Goal: Task Accomplishment & Management: Use online tool/utility

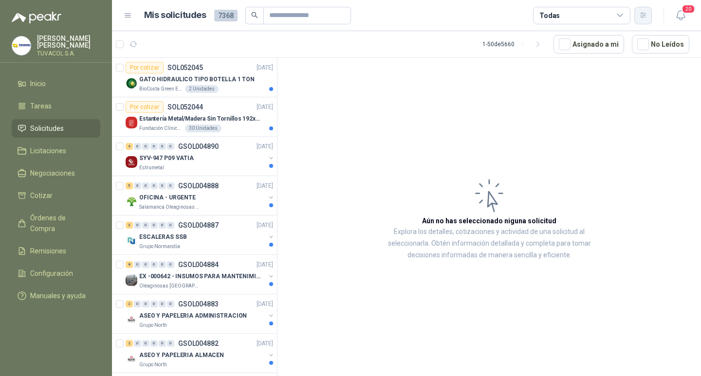
click at [649, 17] on button "button" at bounding box center [643, 16] width 18 height 18
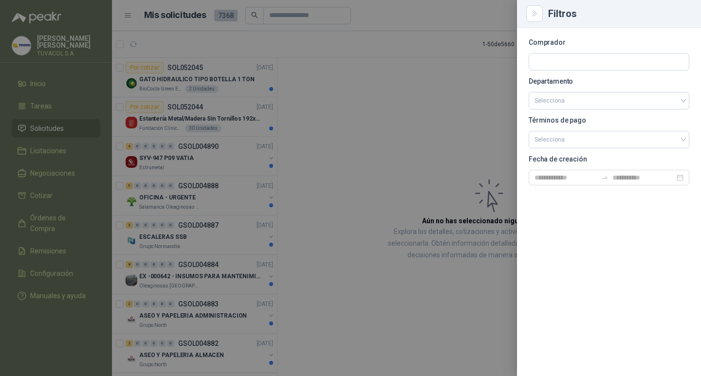
click at [546, 48] on section "Comprador Departamento Selecciona Términos de pago Selecciona Fecha de creación" at bounding box center [609, 112] width 161 height 146
click at [553, 54] on input "text" at bounding box center [609, 62] width 160 height 17
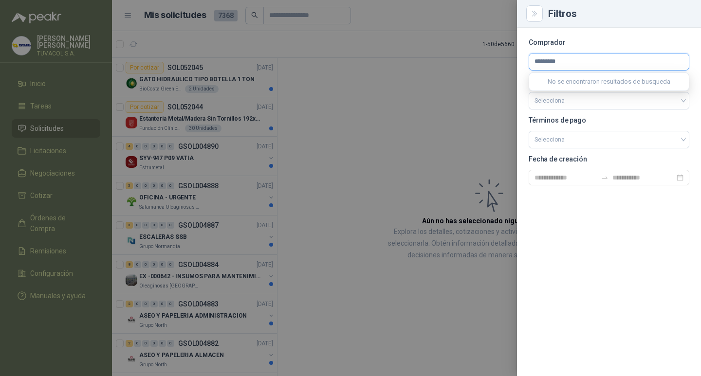
type input "*********"
click at [573, 88] on span "Industrias Alimenticias El Trébol SA -" at bounding box center [591, 88] width 80 height 5
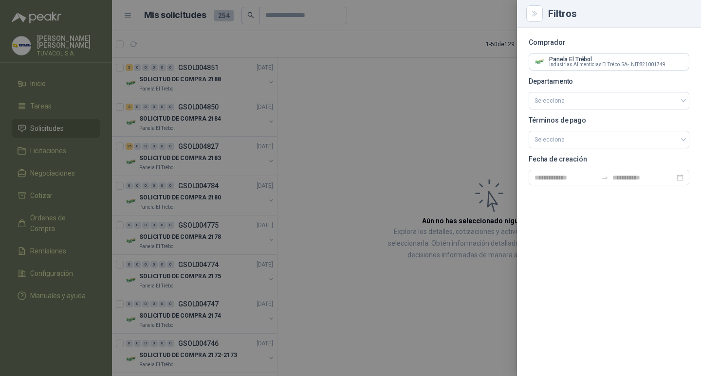
click at [394, 157] on div at bounding box center [350, 188] width 701 height 376
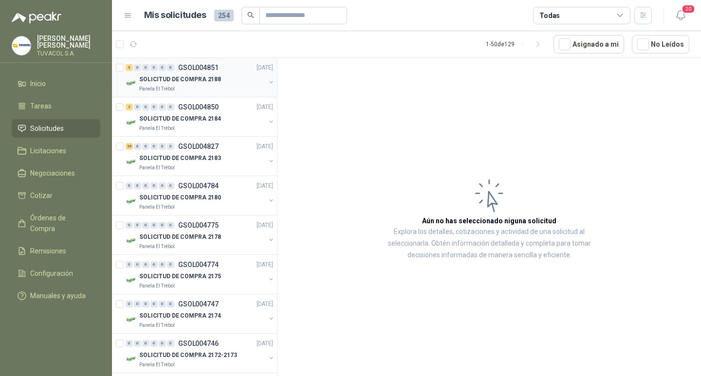
click at [212, 77] on p "SOLICITUD DE COMPRA 2188" at bounding box center [180, 79] width 82 height 9
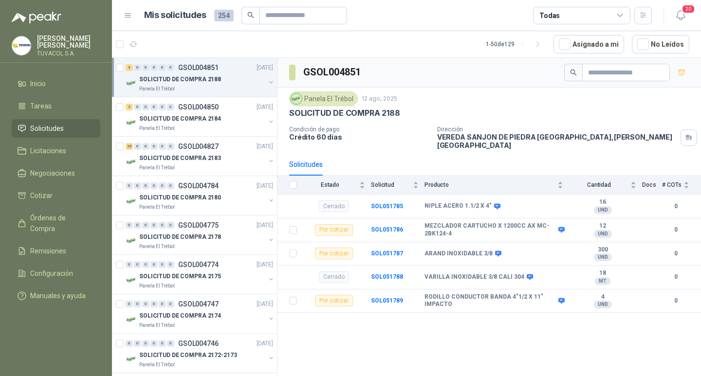
click at [296, 178] on th at bounding box center [289, 185] width 25 height 19
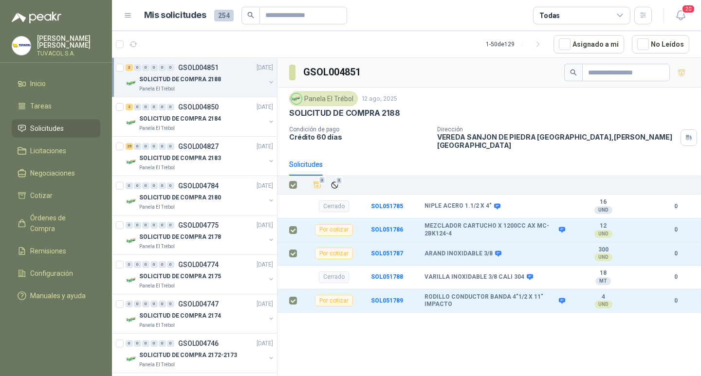
click at [344, 182] on div "3 3" at bounding box center [500, 185] width 379 height 14
click at [339, 182] on span "3" at bounding box center [339, 181] width 7 height 8
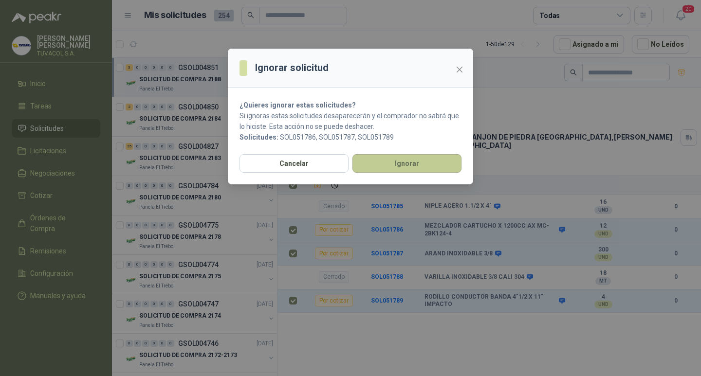
click at [424, 169] on button "Ignorar" at bounding box center [406, 163] width 109 height 18
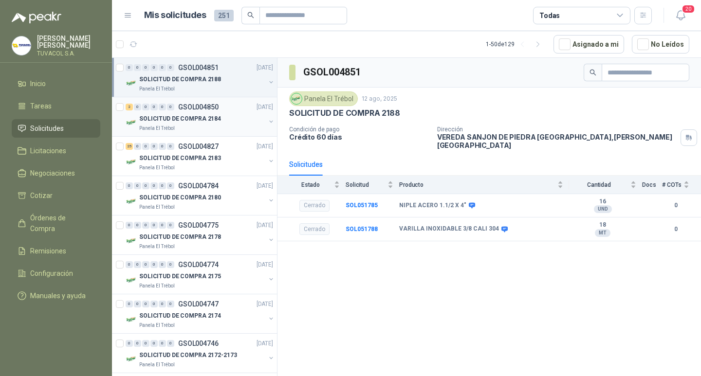
click at [213, 114] on p "SOLICITUD DE COMPRA 2184" at bounding box center [180, 118] width 82 height 9
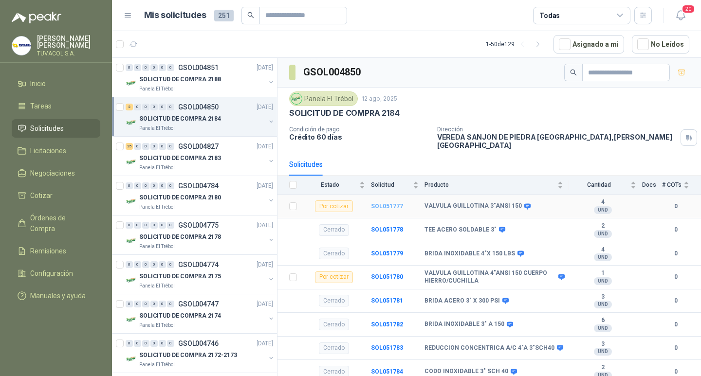
click at [389, 207] on b "SOL051777" at bounding box center [387, 206] width 32 height 7
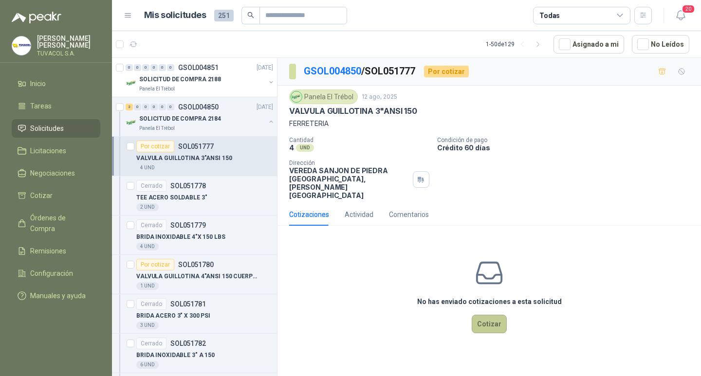
click at [495, 327] on button "Cotizar" at bounding box center [489, 324] width 35 height 18
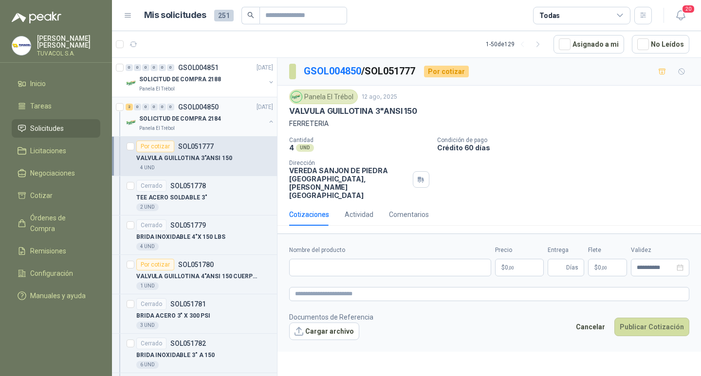
drag, startPoint x: 428, startPoint y: 110, endPoint x: 266, endPoint y: 110, distance: 161.6
click at [266, 110] on div "0 0 0 0 0 0 GSOL004851 [DATE] SOLICITUD DE COMPRA 2188 Panela El Trébol 2 0 0 0…" at bounding box center [406, 218] width 589 height 322
click at [448, 150] on p "Crédito 60 días" at bounding box center [567, 148] width 260 height 8
drag, startPoint x: 400, startPoint y: 111, endPoint x: 290, endPoint y: 111, distance: 110.0
click at [290, 111] on div "VALVULA GUILLOTINA 3"ANSI 150" at bounding box center [489, 111] width 400 height 10
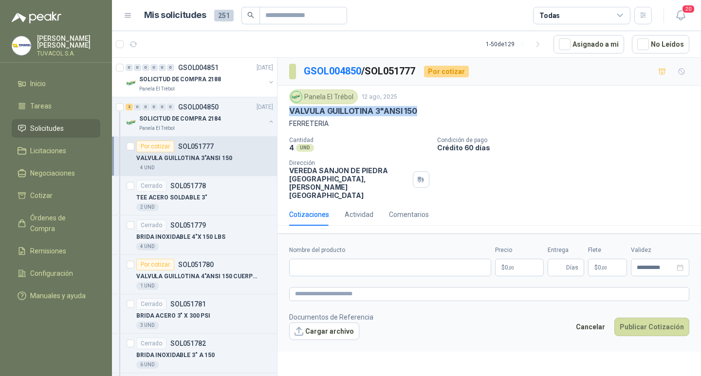
copy p "VALVULA GUILLOTINA 3"ANSI 150"
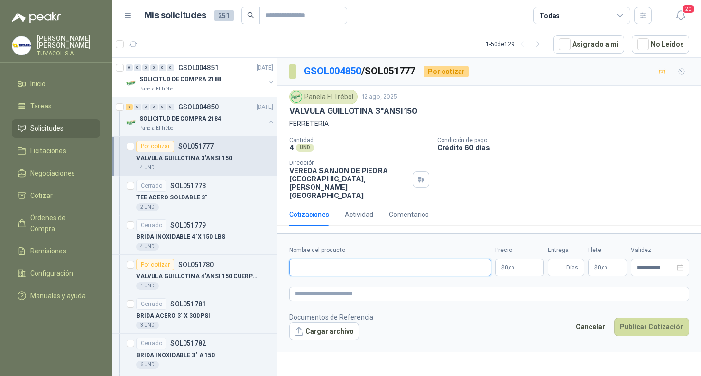
drag, startPoint x: 401, startPoint y: 270, endPoint x: 461, endPoint y: 264, distance: 60.6
click at [401, 270] on input "Nombre del producto" at bounding box center [390, 268] width 202 height 18
paste input "**********"
type input "**********"
click at [526, 267] on p "$ 0 ,00" at bounding box center [519, 268] width 49 height 18
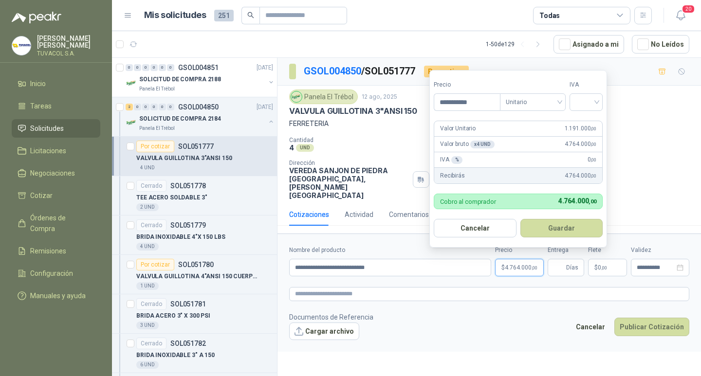
type input "**********"
click at [551, 96] on span "Unitario" at bounding box center [533, 102] width 54 height 15
drag, startPoint x: 535, startPoint y: 124, endPoint x: 549, endPoint y: 119, distance: 14.6
click at [536, 124] on div "Unitario" at bounding box center [535, 122] width 50 height 11
click at [584, 104] on input "search" at bounding box center [585, 101] width 21 height 15
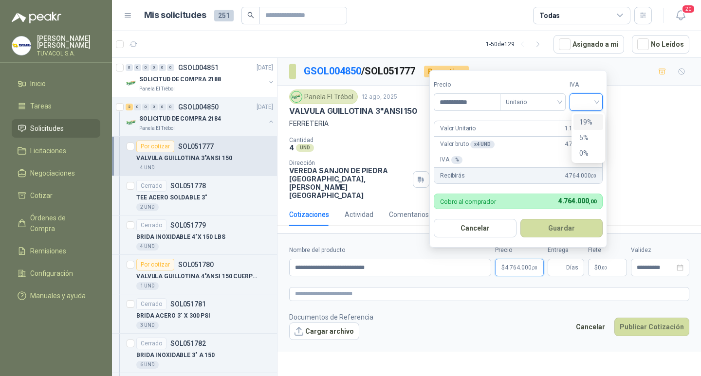
click at [587, 123] on div "19%" at bounding box center [588, 122] width 18 height 11
click at [568, 226] on button "Guardar" at bounding box center [563, 228] width 84 height 18
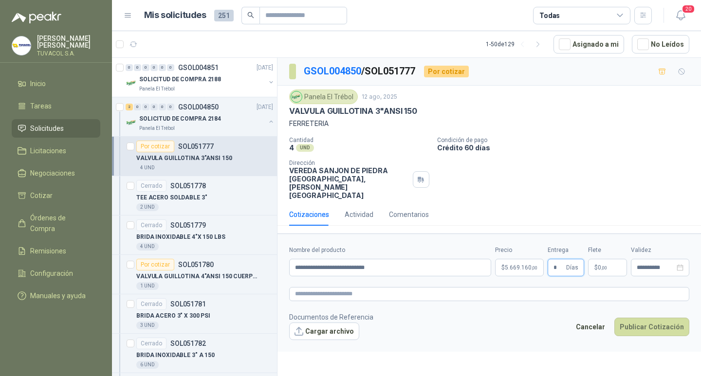
type input "*"
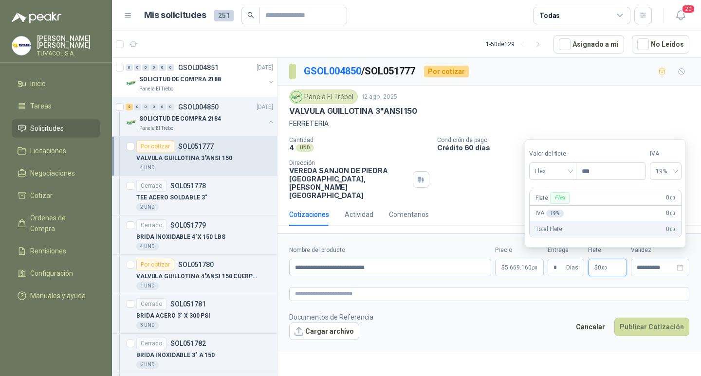
click at [560, 161] on div "Valor [PERSON_NAME] Flex" at bounding box center [552, 164] width 47 height 31
click at [561, 170] on span "Flex" at bounding box center [553, 171] width 36 height 15
click at [555, 204] on div "Incluido" at bounding box center [554, 207] width 34 height 11
click at [644, 332] on button "Publicar Cotización" at bounding box center [651, 327] width 75 height 18
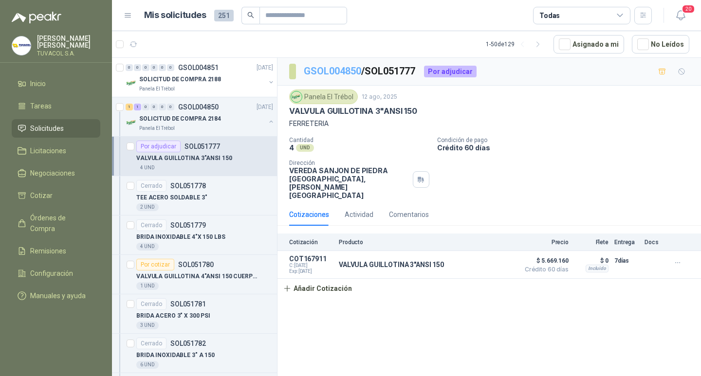
click at [320, 75] on link "GSOL004850" at bounding box center [332, 71] width 57 height 12
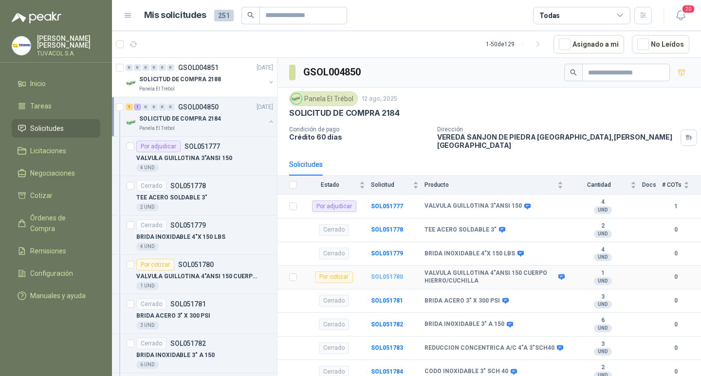
click at [386, 274] on b "SOL051780" at bounding box center [387, 277] width 32 height 7
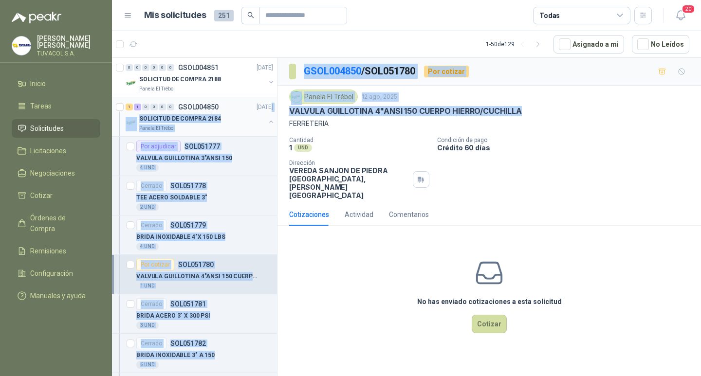
drag, startPoint x: 535, startPoint y: 109, endPoint x: 234, endPoint y: 108, distance: 301.3
click at [234, 108] on div "0 0 0 0 0 0 GSOL004851 [DATE] SOLICITUD DE COMPRA 2188 Panela El Trébol 1 1 0 0…" at bounding box center [406, 218] width 589 height 322
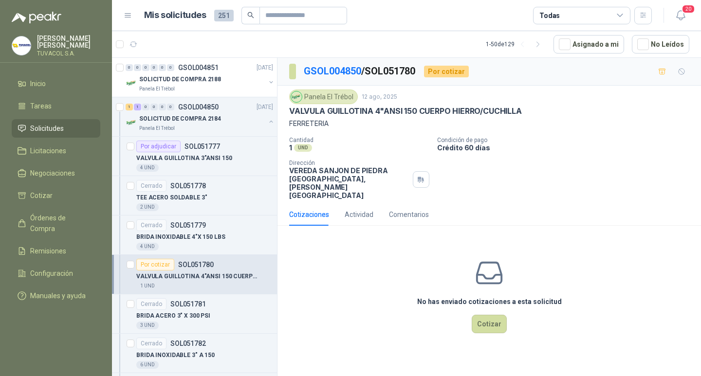
click at [425, 152] on div "1 UND" at bounding box center [359, 148] width 140 height 8
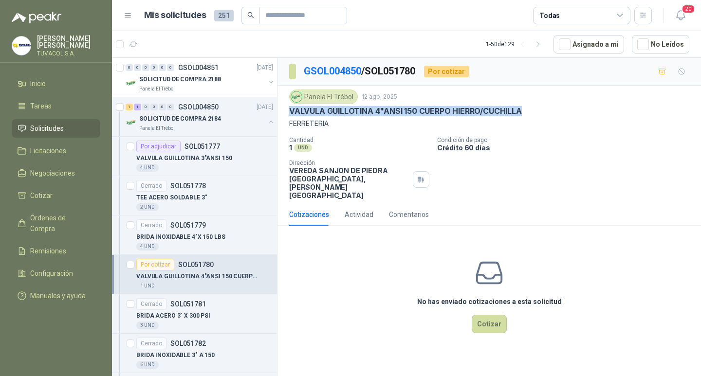
drag, startPoint x: 531, startPoint y: 111, endPoint x: 288, endPoint y: 110, distance: 242.9
click at [288, 110] on div "Panela El Trébol [DATE] VALVULA [MEDICAL_DATA] 4"ANSI 150 CUERPO HIERRO/CUCHILL…" at bounding box center [488, 145] width 423 height 118
copy p "VALVULA GUILLOTINA 4"ANSI 150 CUERPO HIERRO/CUCHILLA"
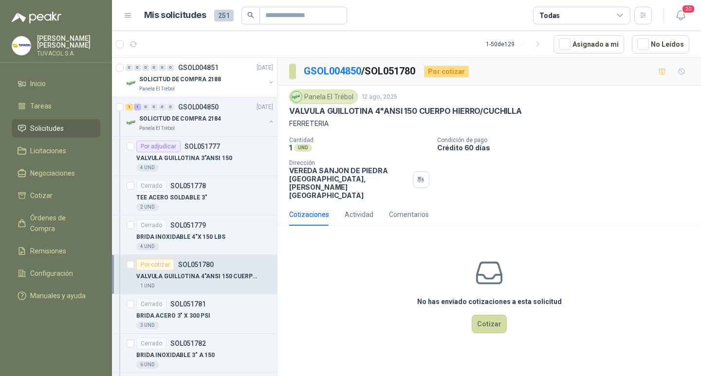
click at [504, 338] on div "No has enviado cotizaciones a esta solicitud Cotizar" at bounding box center [488, 296] width 423 height 124
click at [500, 332] on button "Cotizar" at bounding box center [489, 324] width 35 height 18
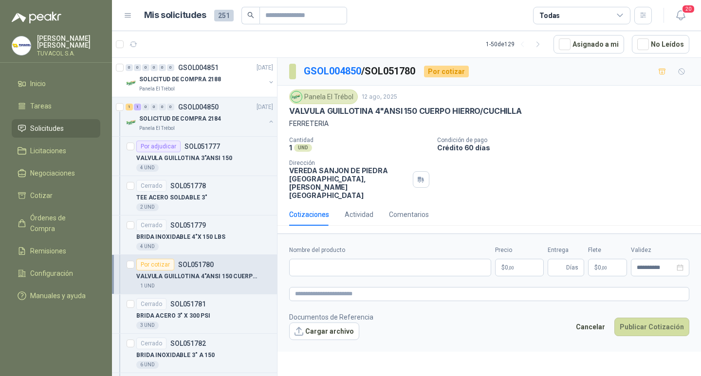
click at [408, 260] on div "Nombre del producto" at bounding box center [390, 261] width 202 height 31
click at [412, 269] on input "Nombre del producto" at bounding box center [390, 268] width 202 height 18
paste input "**********"
type input "**********"
click at [505, 271] on span "0 ,00" at bounding box center [509, 268] width 9 height 6
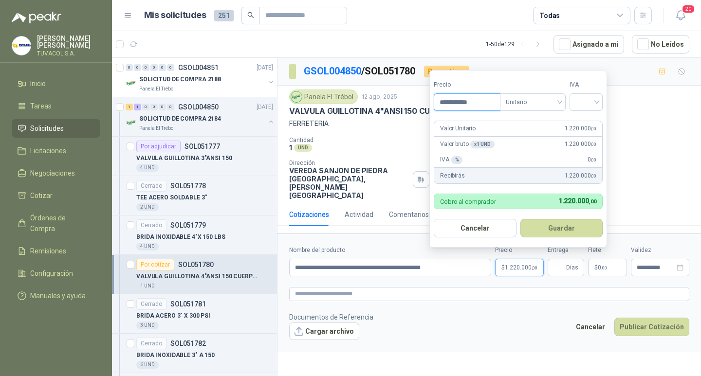
type input "**********"
click at [579, 101] on input "search" at bounding box center [585, 101] width 21 height 15
click at [587, 118] on div "19%" at bounding box center [588, 122] width 18 height 11
click at [560, 227] on button "Guardar" at bounding box center [563, 228] width 84 height 18
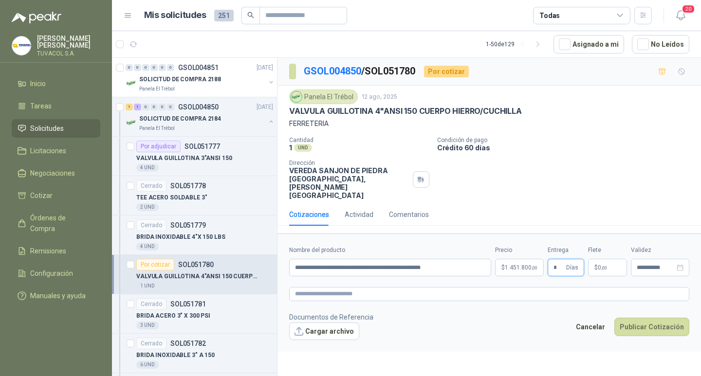
type input "*"
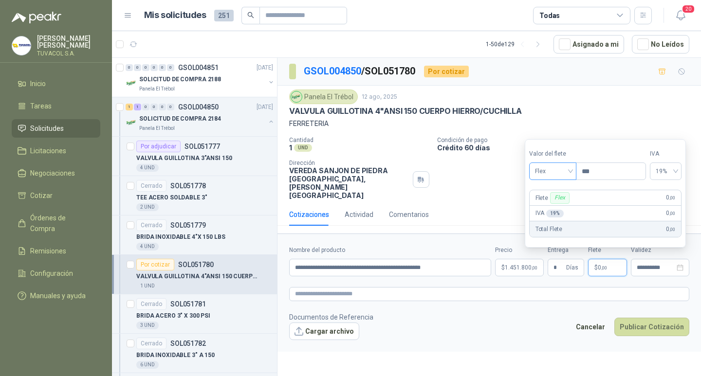
click at [552, 175] on span "Flex" at bounding box center [553, 171] width 36 height 15
click at [551, 207] on div "Incluido" at bounding box center [554, 207] width 34 height 11
click at [654, 336] on button "Publicar Cotización" at bounding box center [651, 327] width 75 height 18
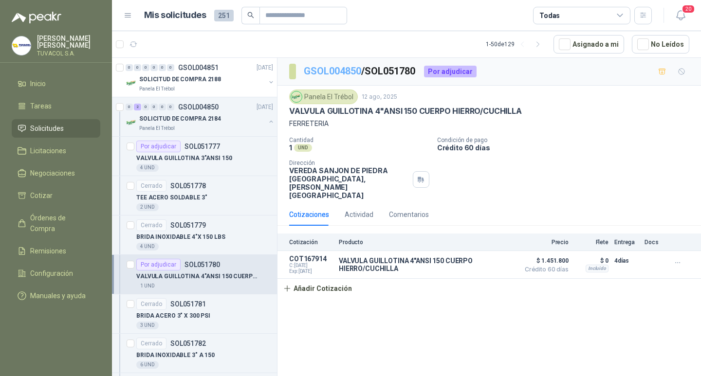
click at [329, 72] on link "GSOL004850" at bounding box center [332, 71] width 57 height 12
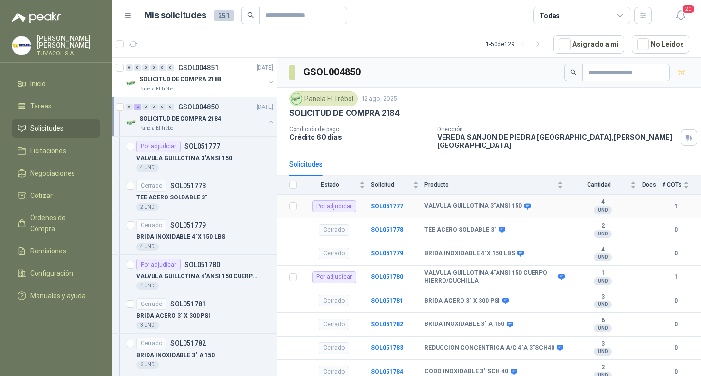
scroll to position [3, 0]
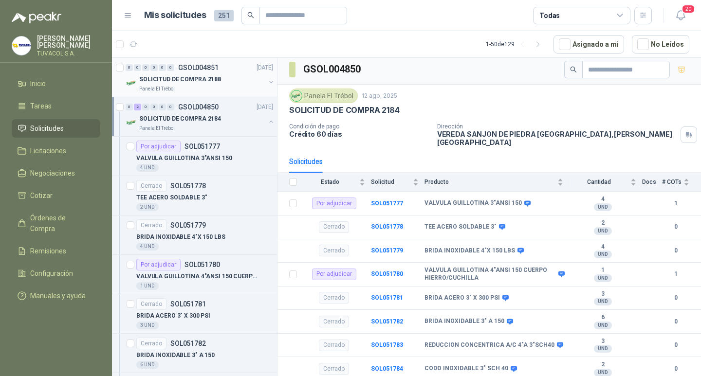
click at [223, 87] on div "Panela El Trébol" at bounding box center [202, 89] width 126 height 8
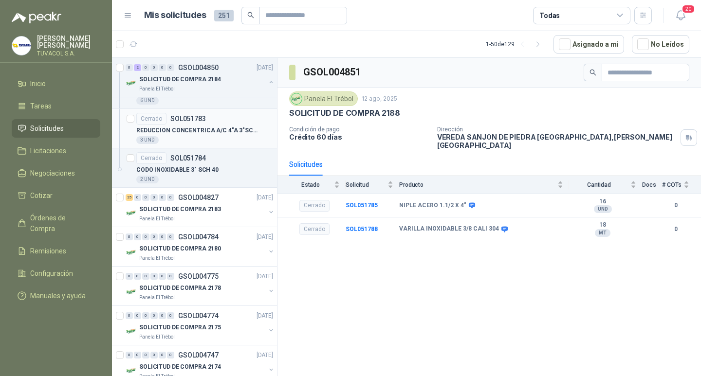
scroll to position [267, 0]
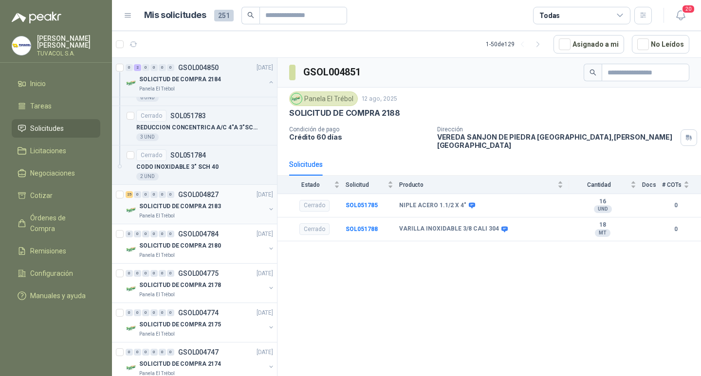
click at [190, 201] on div "SOLICITUD DE COMPRA 2183" at bounding box center [202, 207] width 126 height 12
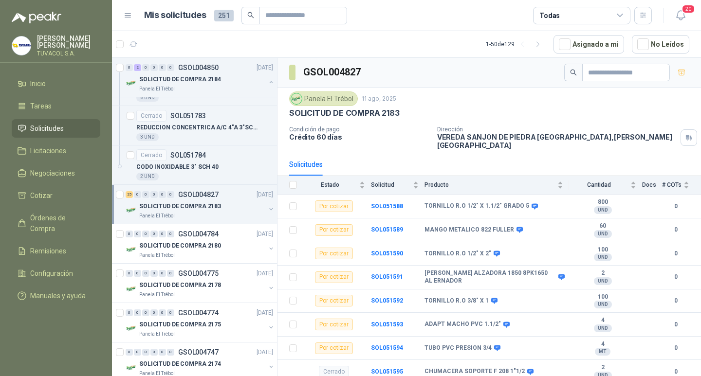
scroll to position [71, 0]
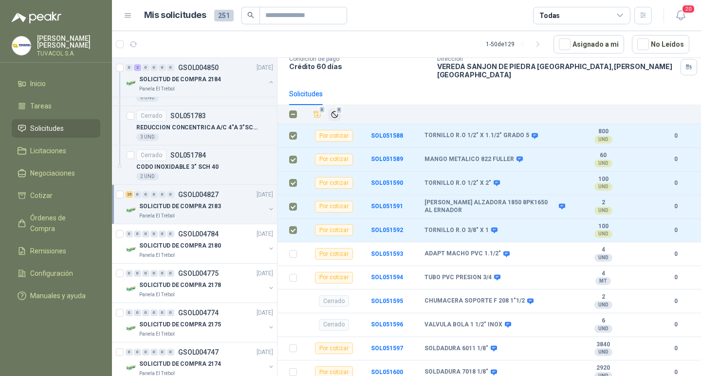
click at [337, 110] on span "5" at bounding box center [339, 110] width 7 height 8
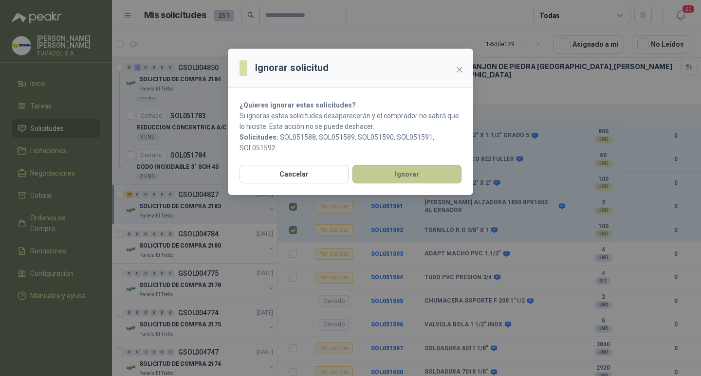
click at [420, 171] on button "Ignorar" at bounding box center [406, 174] width 109 height 18
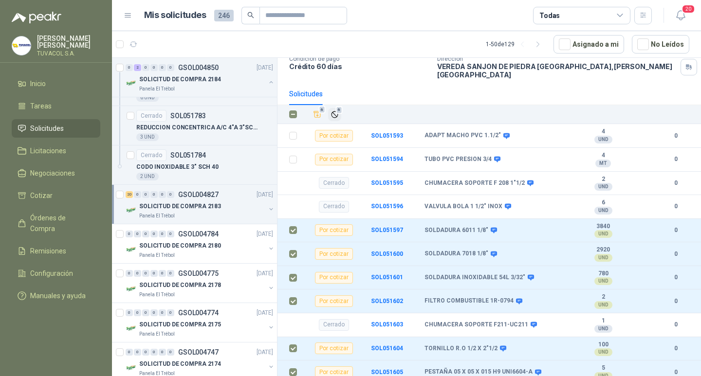
click at [338, 110] on span "6" at bounding box center [339, 110] width 7 height 8
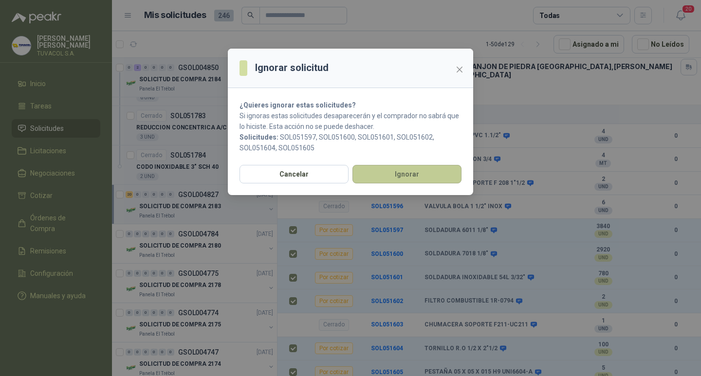
click at [424, 173] on button "Ignorar" at bounding box center [406, 174] width 109 height 18
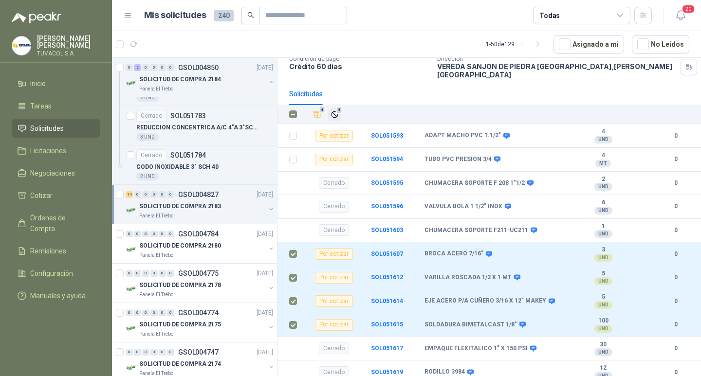
click at [333, 111] on icon "Ignorar" at bounding box center [334, 114] width 6 height 6
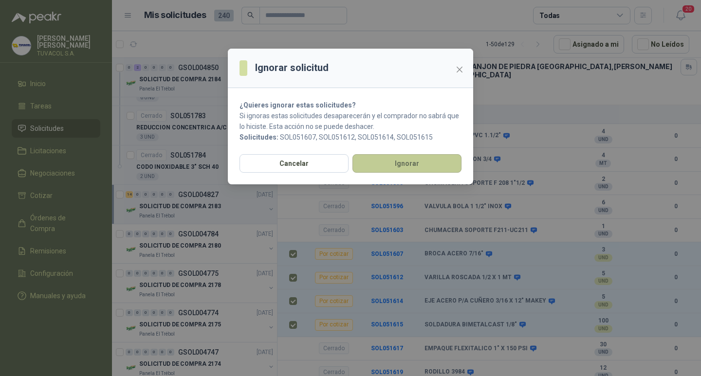
click at [428, 156] on button "Ignorar" at bounding box center [406, 163] width 109 height 18
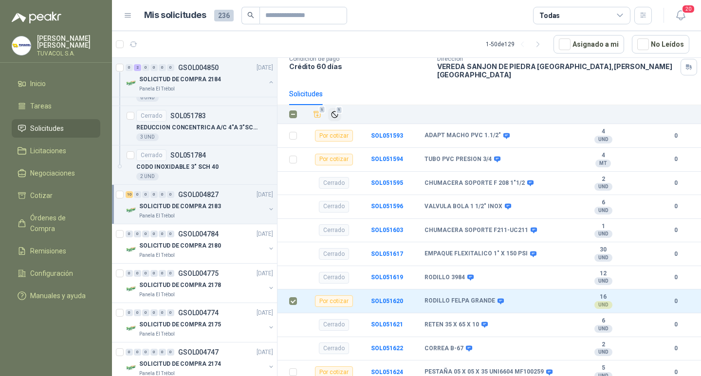
click at [338, 115] on icon "Ignorar" at bounding box center [335, 114] width 8 height 8
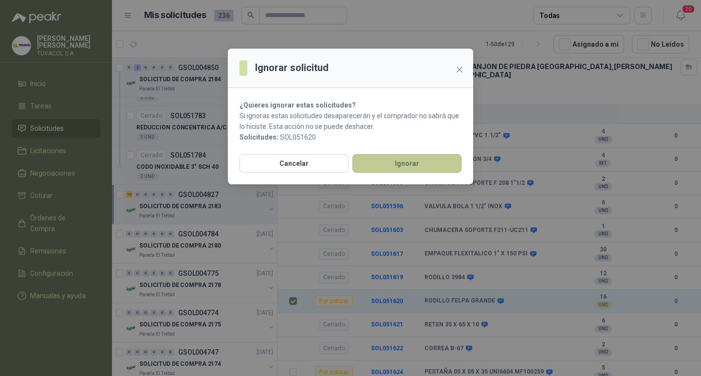
click at [422, 162] on button "Ignorar" at bounding box center [406, 163] width 109 height 18
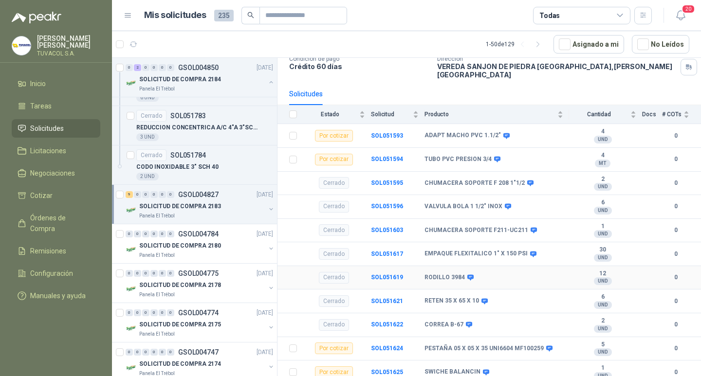
scroll to position [271, 0]
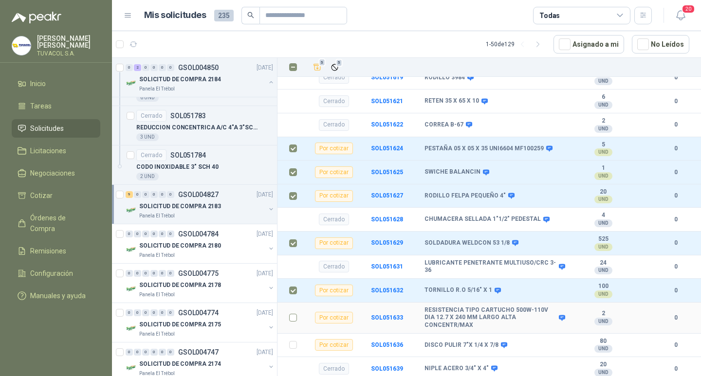
click at [297, 318] on td at bounding box center [289, 318] width 25 height 31
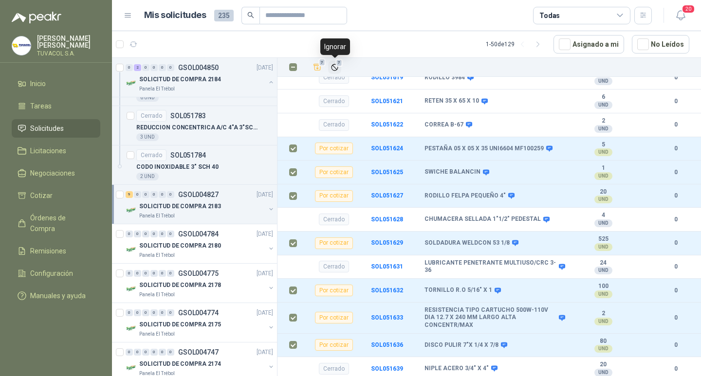
click at [333, 64] on icon "Ignorar" at bounding box center [335, 67] width 8 height 8
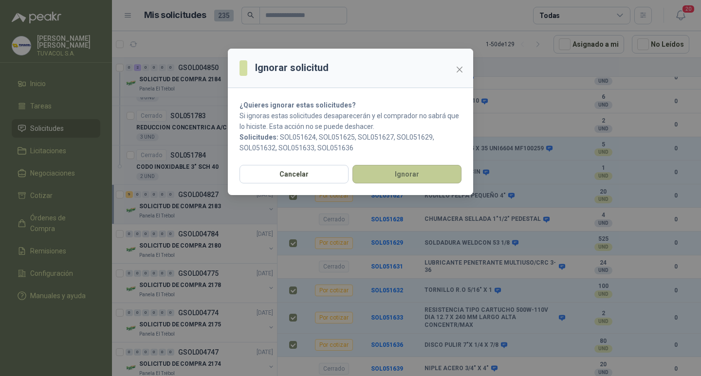
click at [412, 173] on button "Ignorar" at bounding box center [406, 174] width 109 height 18
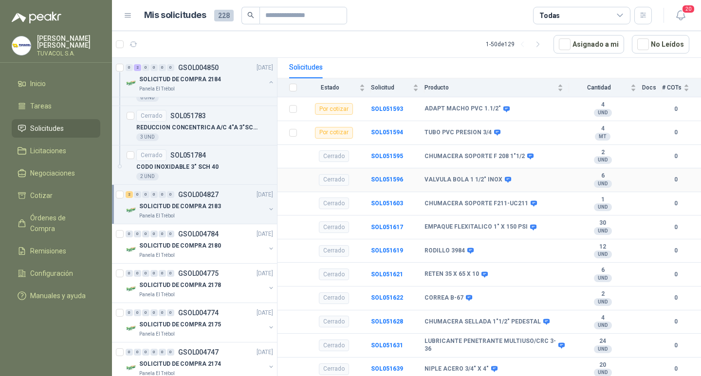
scroll to position [0, 0]
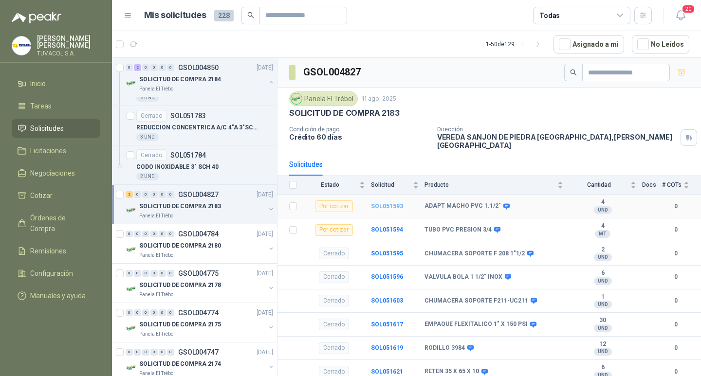
click at [400, 206] on b "SOL051593" at bounding box center [387, 206] width 32 height 7
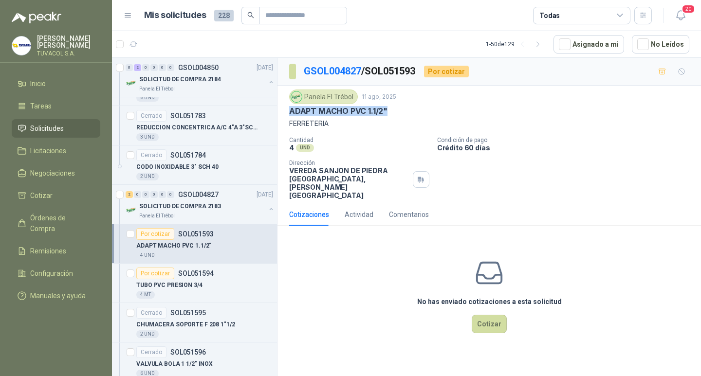
drag, startPoint x: 391, startPoint y: 112, endPoint x: 281, endPoint y: 111, distance: 110.0
click at [281, 111] on div "Panela El Trébol [DATE] ADAPT MACHO PVC 1.1/2" FERRETERIA Cantidad 4 UND  Cond…" at bounding box center [488, 145] width 423 height 118
copy p "ADAPT MACHO PVC 1.1/2""
click at [493, 329] on button "Cotizar" at bounding box center [489, 324] width 35 height 18
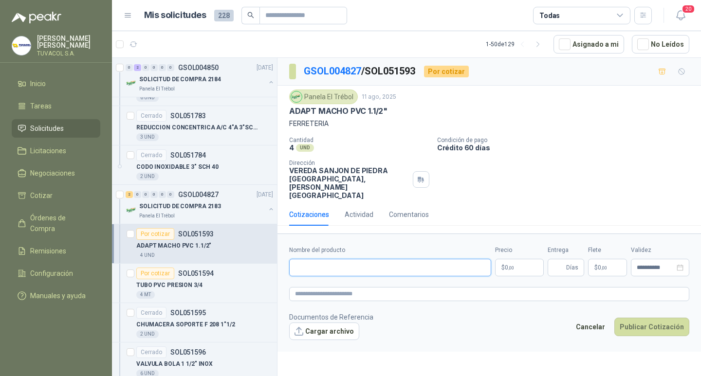
click at [398, 274] on input "Nombre del producto" at bounding box center [390, 268] width 202 height 18
paste input "**********"
type input "**********"
click at [508, 271] on span ",00" at bounding box center [511, 267] width 6 height 5
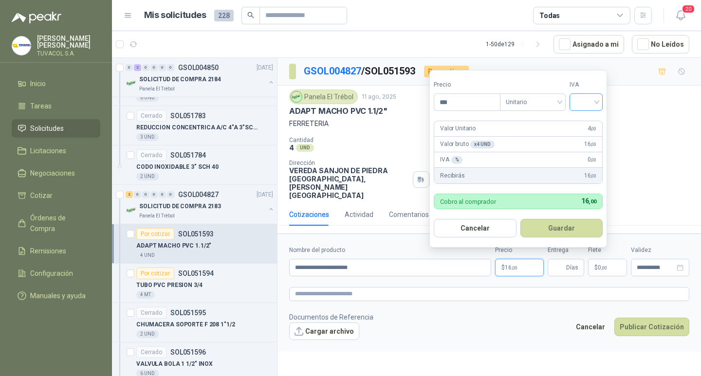
click at [581, 99] on input "search" at bounding box center [585, 101] width 21 height 15
click at [584, 124] on div "19%" at bounding box center [588, 122] width 18 height 11
click at [563, 227] on button "Guardar" at bounding box center [563, 228] width 84 height 18
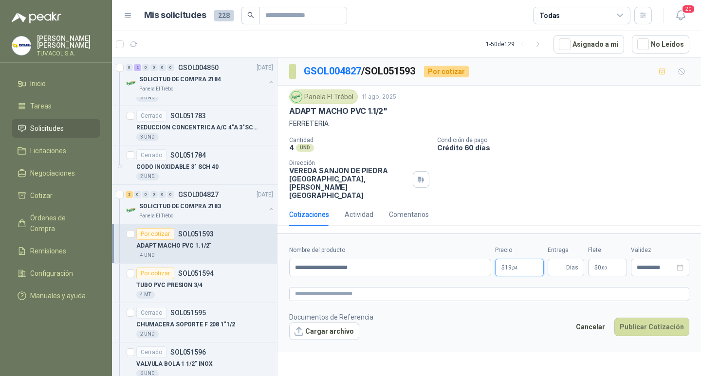
click at [523, 269] on p "$ 19 ,04" at bounding box center [519, 268] width 49 height 18
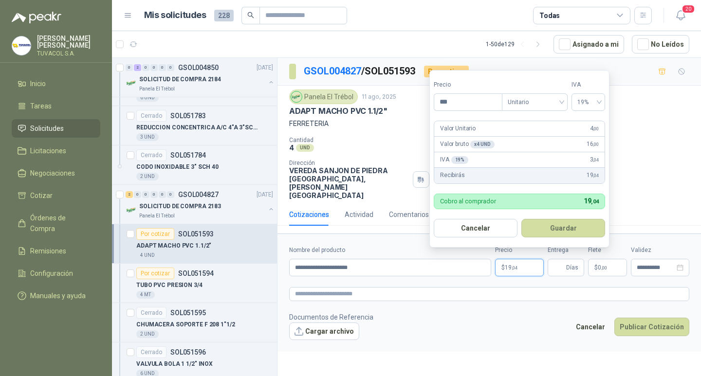
click at [523, 269] on p "$ 19 ,04" at bounding box center [519, 268] width 49 height 18
click at [457, 100] on input "***" at bounding box center [468, 102] width 68 height 17
type input "*******"
click at [564, 221] on button "Guardar" at bounding box center [563, 228] width 84 height 18
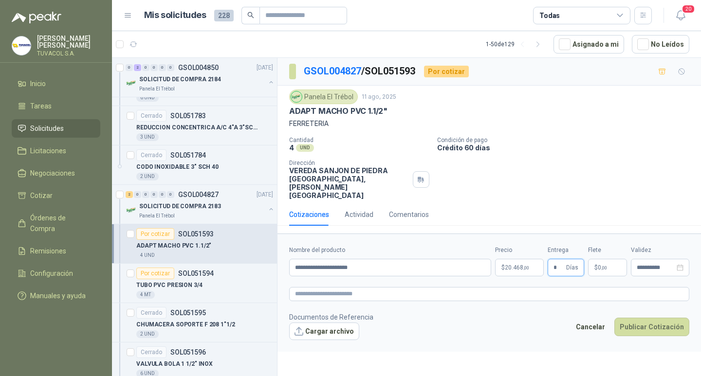
type input "*"
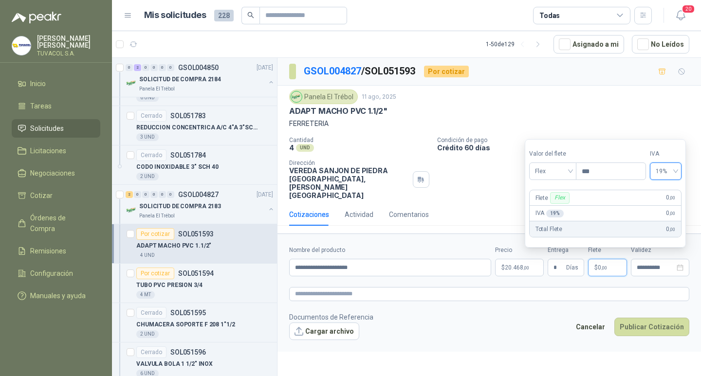
click at [561, 162] on div "Valor [PERSON_NAME] Flex" at bounding box center [552, 164] width 47 height 31
click at [562, 168] on span "Flex" at bounding box center [553, 171] width 36 height 15
click at [556, 210] on div "Incluido" at bounding box center [554, 207] width 34 height 11
click at [669, 345] on form "**********" at bounding box center [488, 293] width 423 height 118
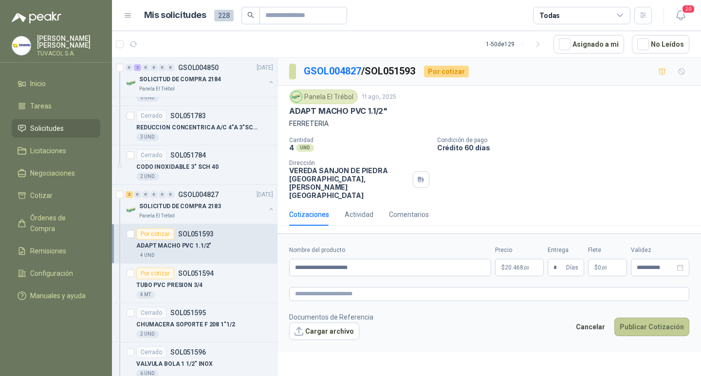
click at [667, 336] on button "Publicar Cotización" at bounding box center [651, 327] width 75 height 18
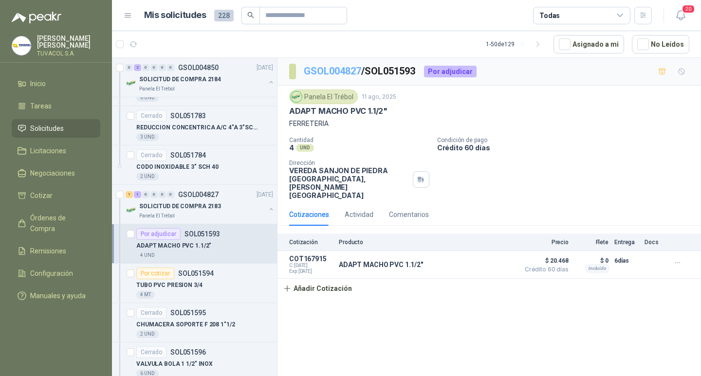
click at [321, 69] on link "GSOL004827" at bounding box center [332, 71] width 57 height 12
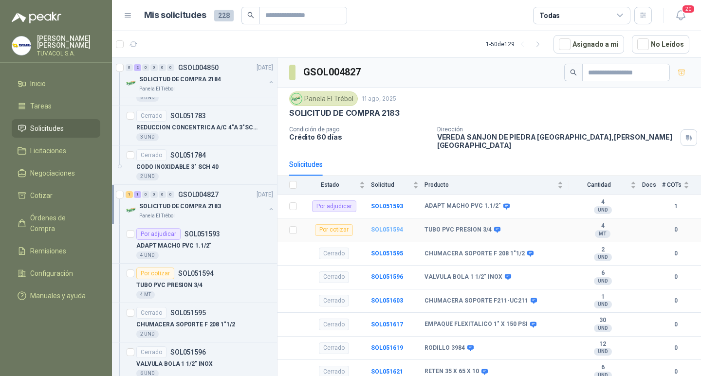
click at [372, 230] on b "SOL051594" at bounding box center [387, 229] width 32 height 7
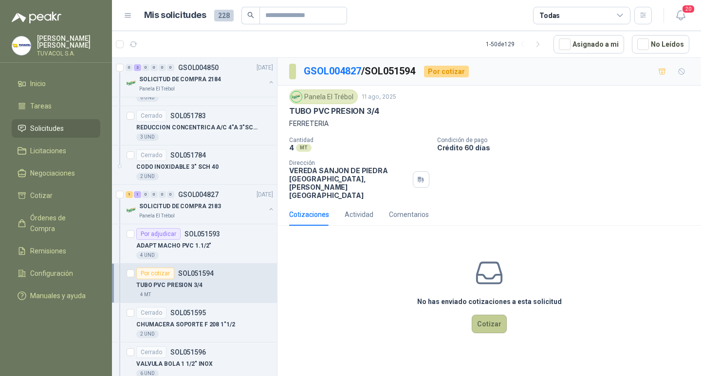
click at [501, 333] on button "Cotizar" at bounding box center [489, 324] width 35 height 18
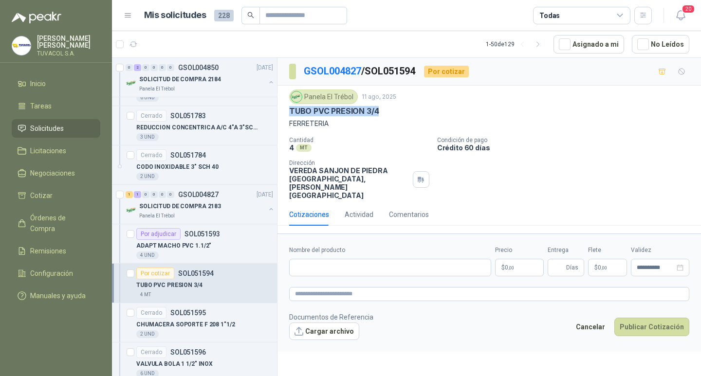
drag, startPoint x: 349, startPoint y: 109, endPoint x: 287, endPoint y: 109, distance: 62.3
click at [287, 109] on div "Panela El Trébol [DATE] TUBO PVC PRESION 3/4 FERRETERIA Cantidad 4 MT  Condici…" at bounding box center [488, 145] width 423 height 118
copy p "TUBO PVC PRESION 3/4"
drag, startPoint x: 408, startPoint y: 275, endPoint x: 413, endPoint y: 272, distance: 6.3
click at [408, 275] on input "Nombre del producto" at bounding box center [390, 268] width 202 height 18
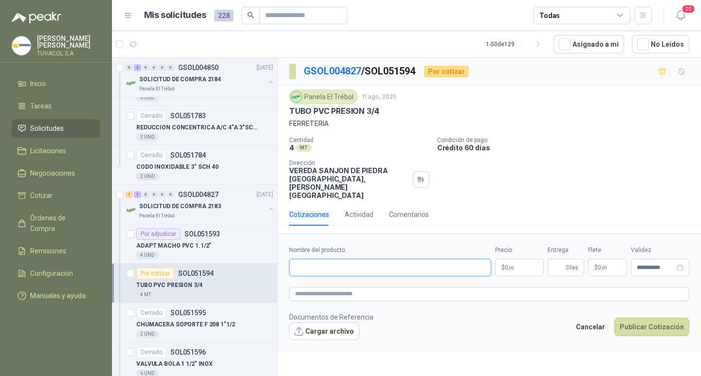
paste input "**********"
type input "**********"
click at [513, 265] on p "$ 0 ,00" at bounding box center [519, 268] width 49 height 18
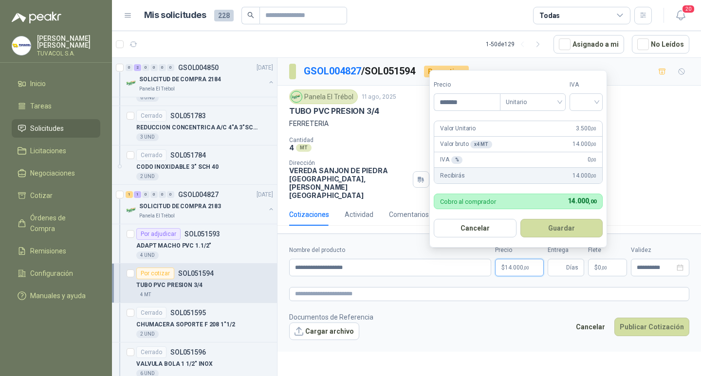
type input "*******"
click at [581, 98] on input "search" at bounding box center [585, 101] width 21 height 15
click at [584, 124] on div "19%" at bounding box center [588, 122] width 18 height 11
click at [577, 226] on button "Guardar" at bounding box center [563, 228] width 84 height 18
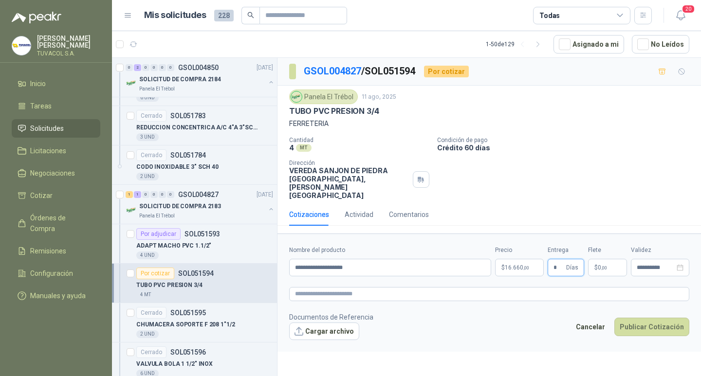
type input "*"
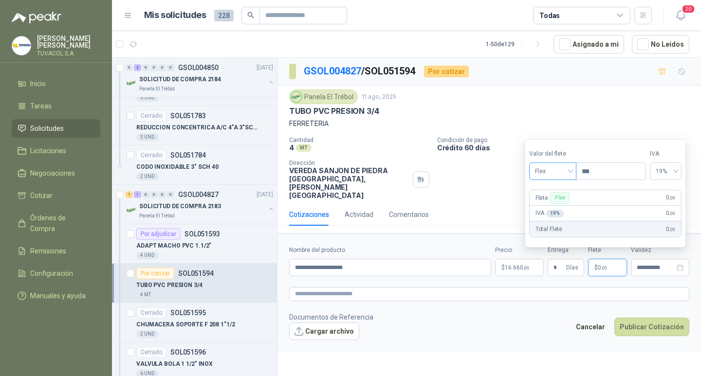
click at [561, 168] on span "Flex" at bounding box center [553, 171] width 36 height 15
click at [558, 208] on div "Incluido" at bounding box center [554, 207] width 34 height 11
click at [532, 345] on form "**********" at bounding box center [488, 293] width 423 height 118
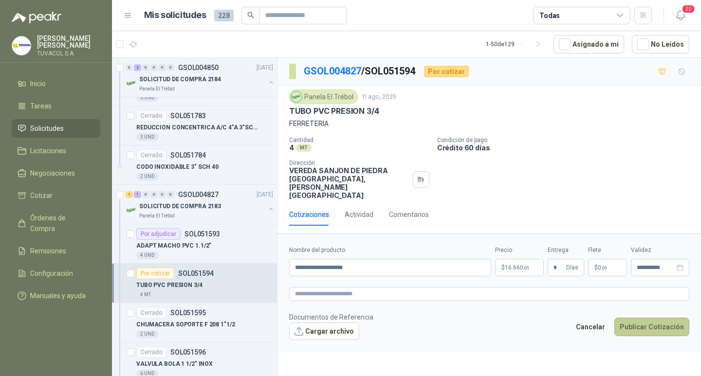
click at [675, 333] on button "Publicar Cotización" at bounding box center [651, 327] width 75 height 18
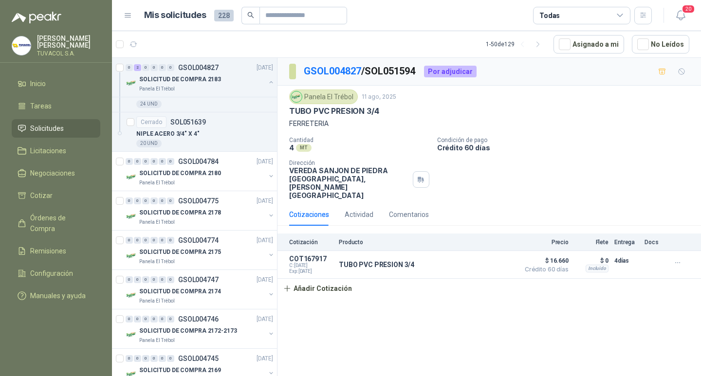
scroll to position [843, 0]
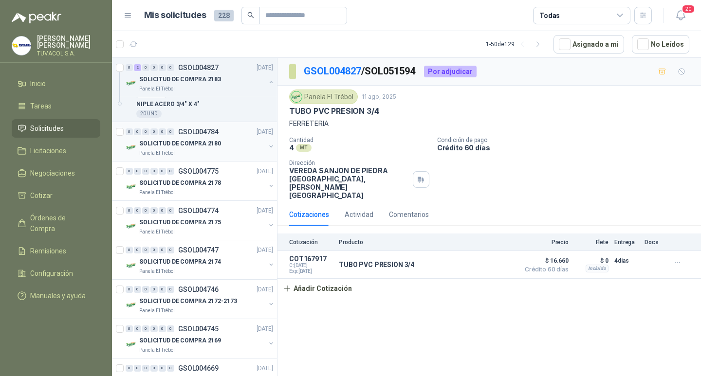
click at [204, 147] on p "SOLICITUD DE COMPRA 2180" at bounding box center [180, 143] width 82 height 9
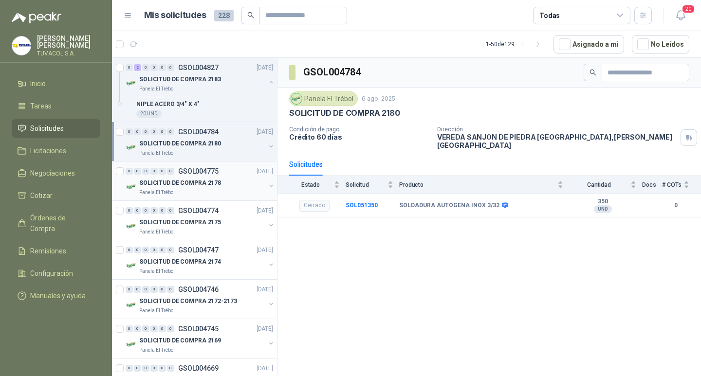
click at [196, 176] on div "0 0 0 0 0 0 GSOL004775 [DATE]" at bounding box center [200, 171] width 149 height 12
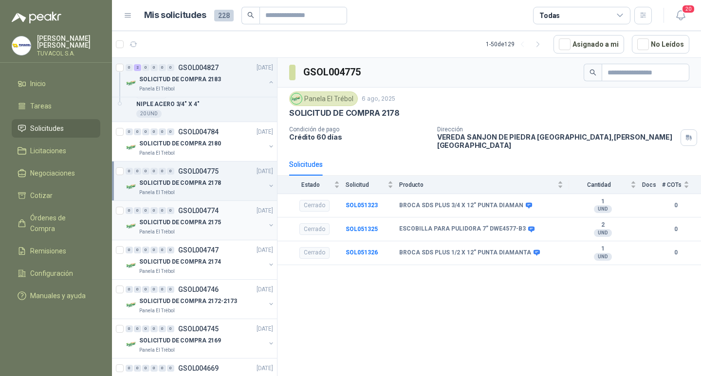
click at [203, 219] on p "SOLICITUD DE COMPRA 2175" at bounding box center [180, 222] width 82 height 9
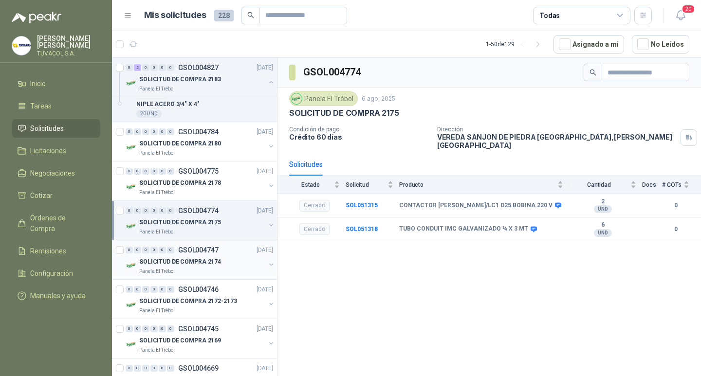
click at [202, 271] on div "Panela El Trébol" at bounding box center [202, 272] width 126 height 8
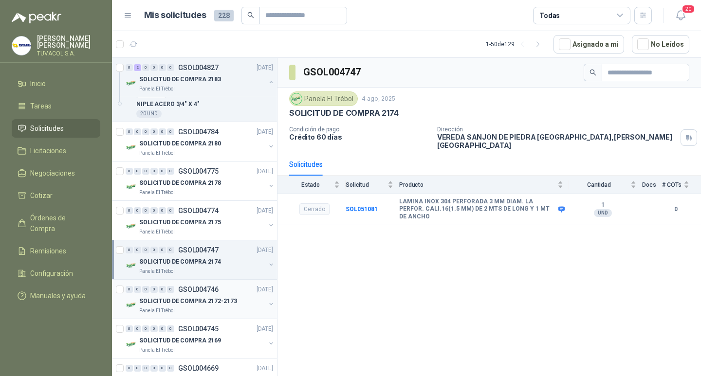
click at [210, 303] on p "SOLICITUD DE COMPRA 2172-2173" at bounding box center [188, 301] width 98 height 9
